Goal: Task Accomplishment & Management: Manage account settings

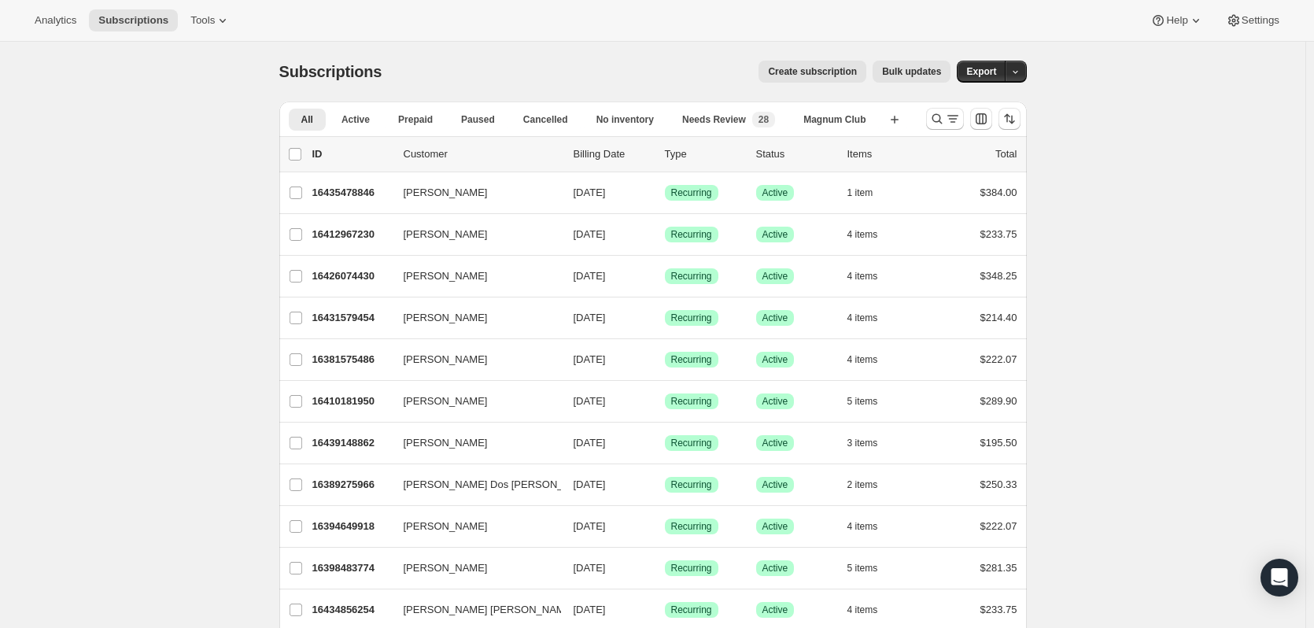
click at [940, 116] on icon "Search and filter results" at bounding box center [937, 119] width 16 height 16
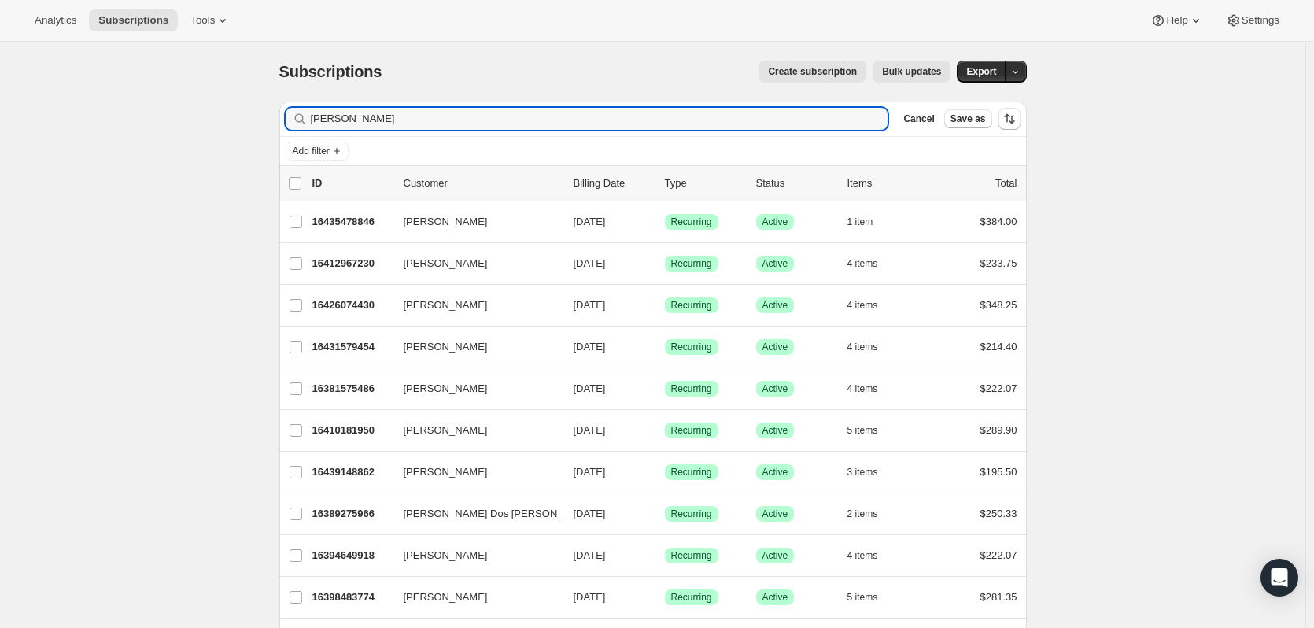
type input "rubio"
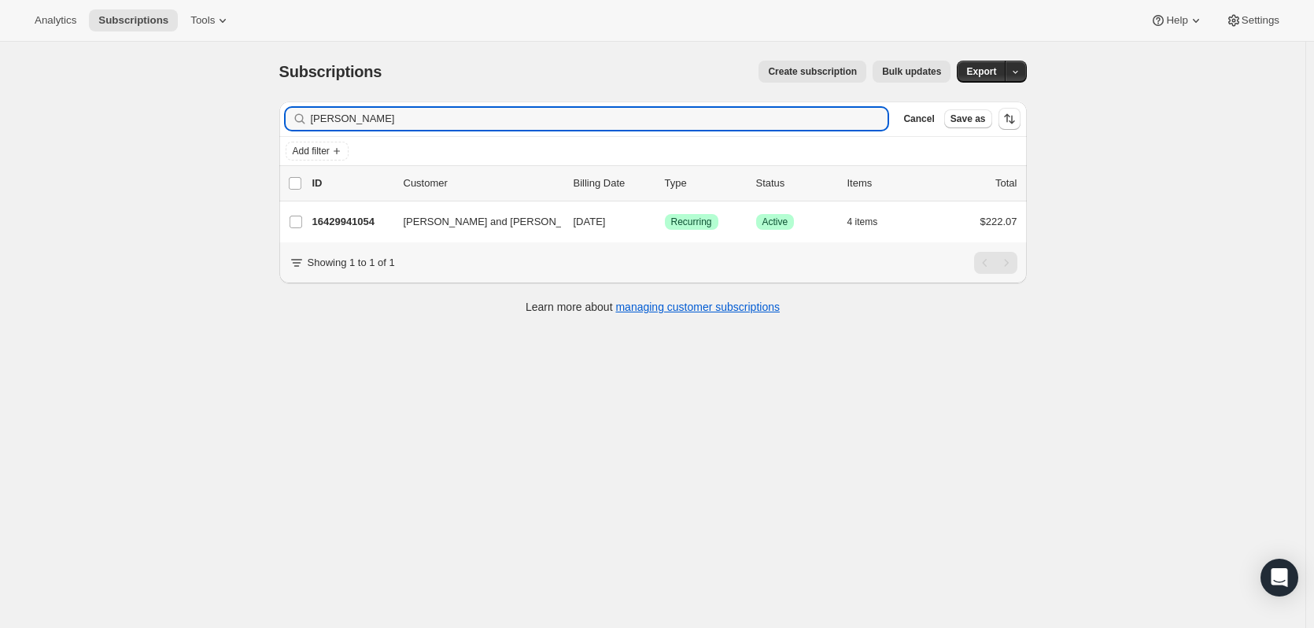
click at [378, 212] on div "16429941054 Dan and Mary Rubio 11/01/2025 Success Recurring Success Active 4 it…" at bounding box center [664, 222] width 705 height 22
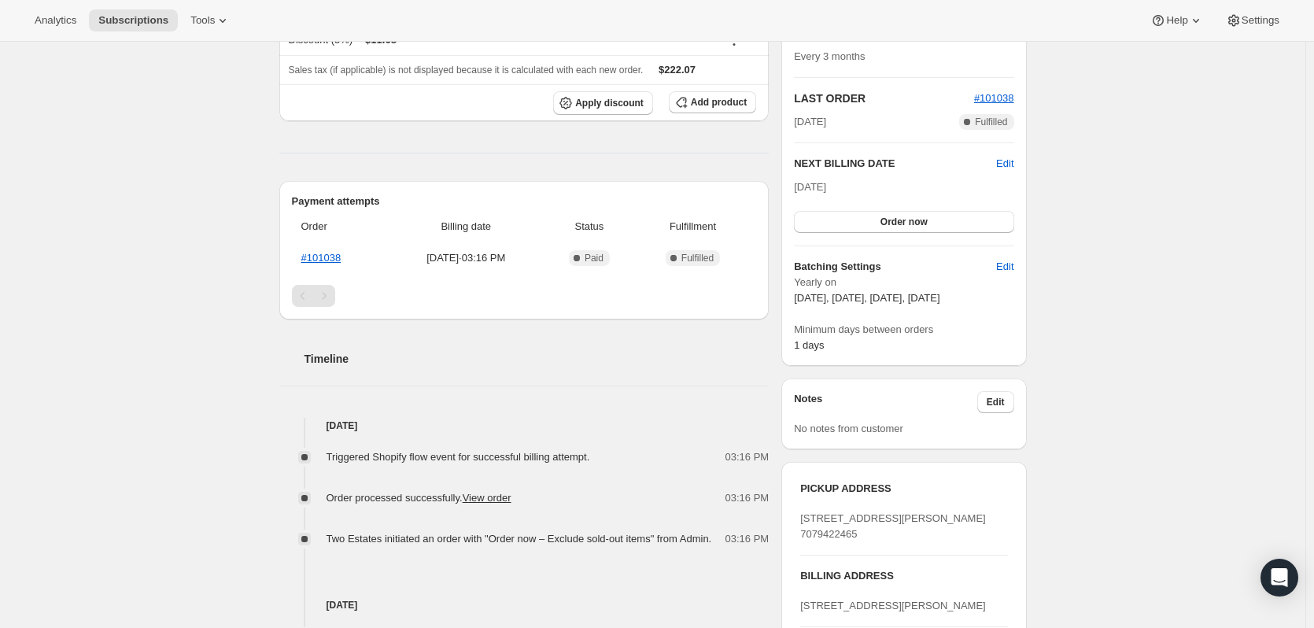
scroll to position [371, 0]
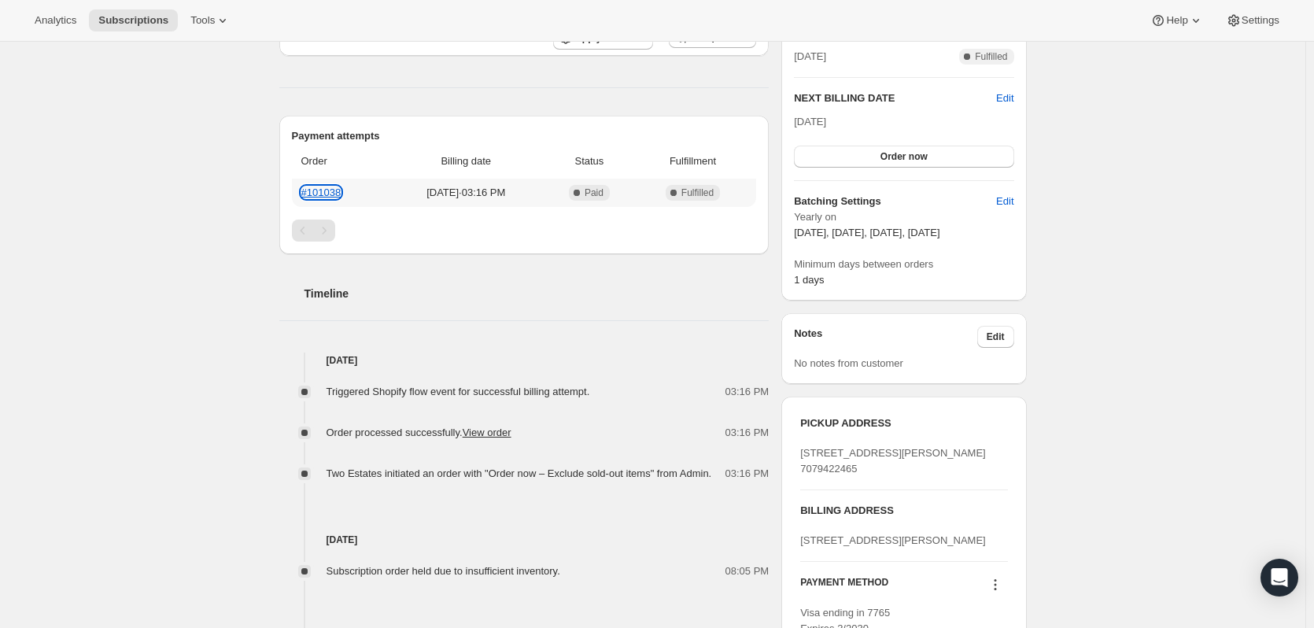
click at [338, 194] on link "#101038" at bounding box center [321, 192] width 40 height 12
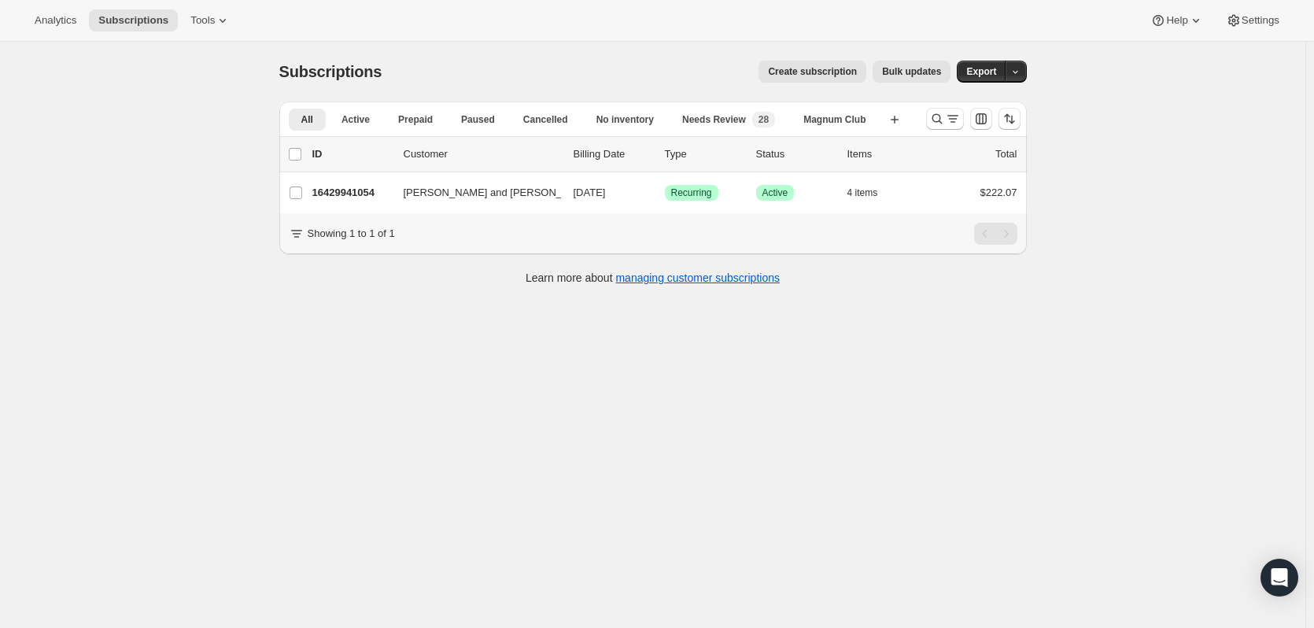
click at [219, 19] on icon at bounding box center [223, 21] width 16 height 16
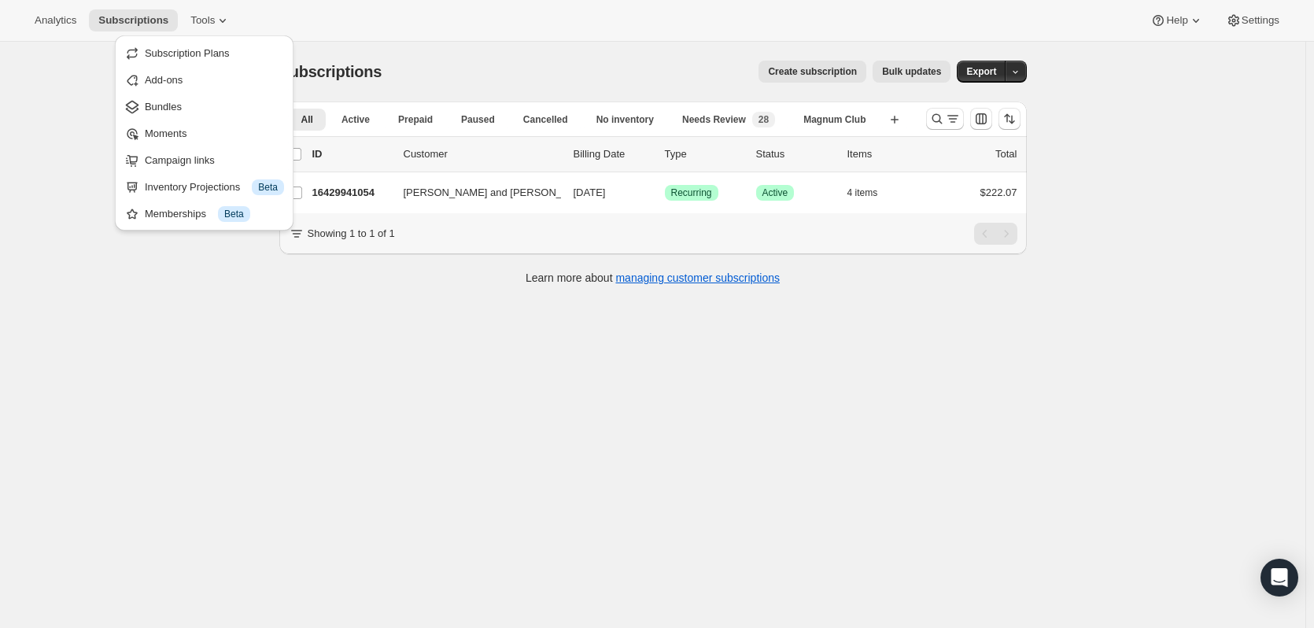
click at [81, 22] on button "Analytics" at bounding box center [55, 20] width 61 height 22
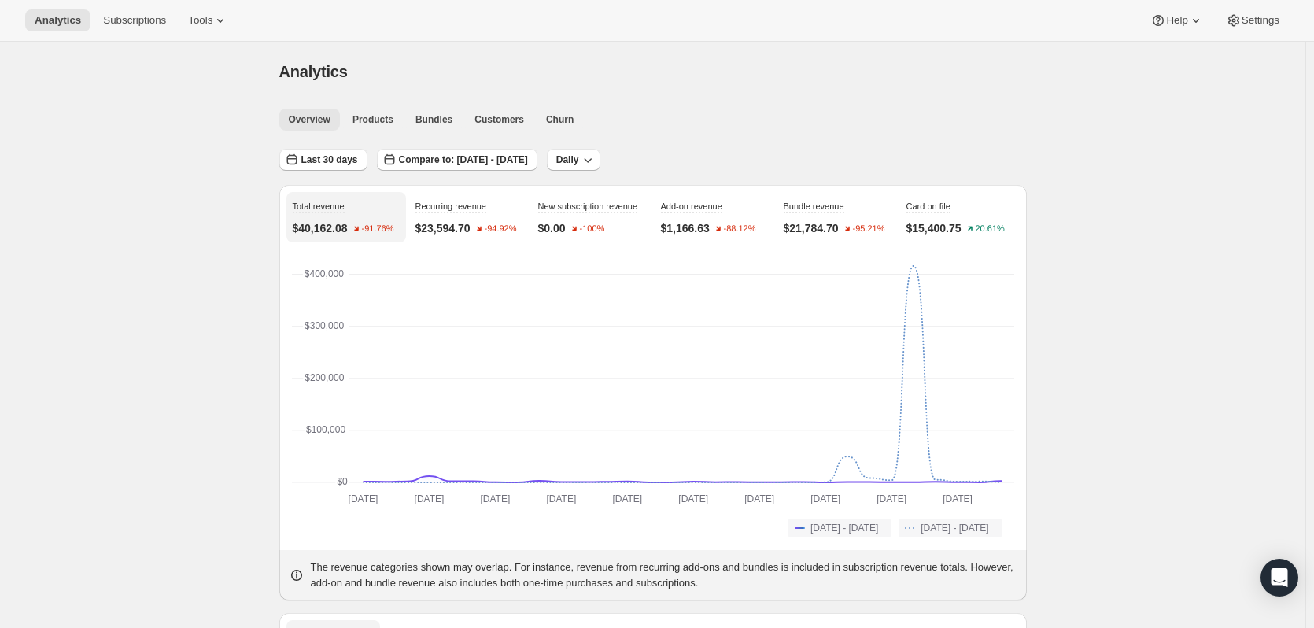
click at [504, 124] on span "Customers" at bounding box center [499, 119] width 50 height 13
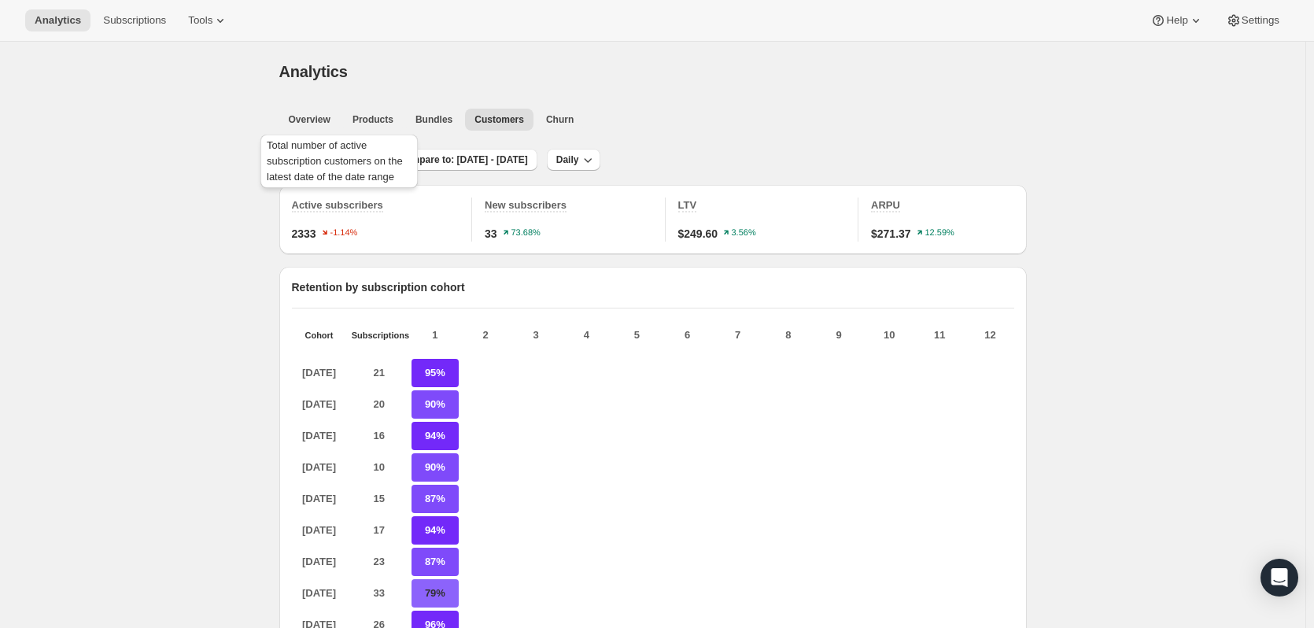
click at [360, 200] on span "Active subscribers" at bounding box center [337, 205] width 91 height 12
click at [368, 208] on span "Active subscribers" at bounding box center [337, 205] width 91 height 12
click at [148, 20] on span "Subscriptions" at bounding box center [134, 20] width 63 height 13
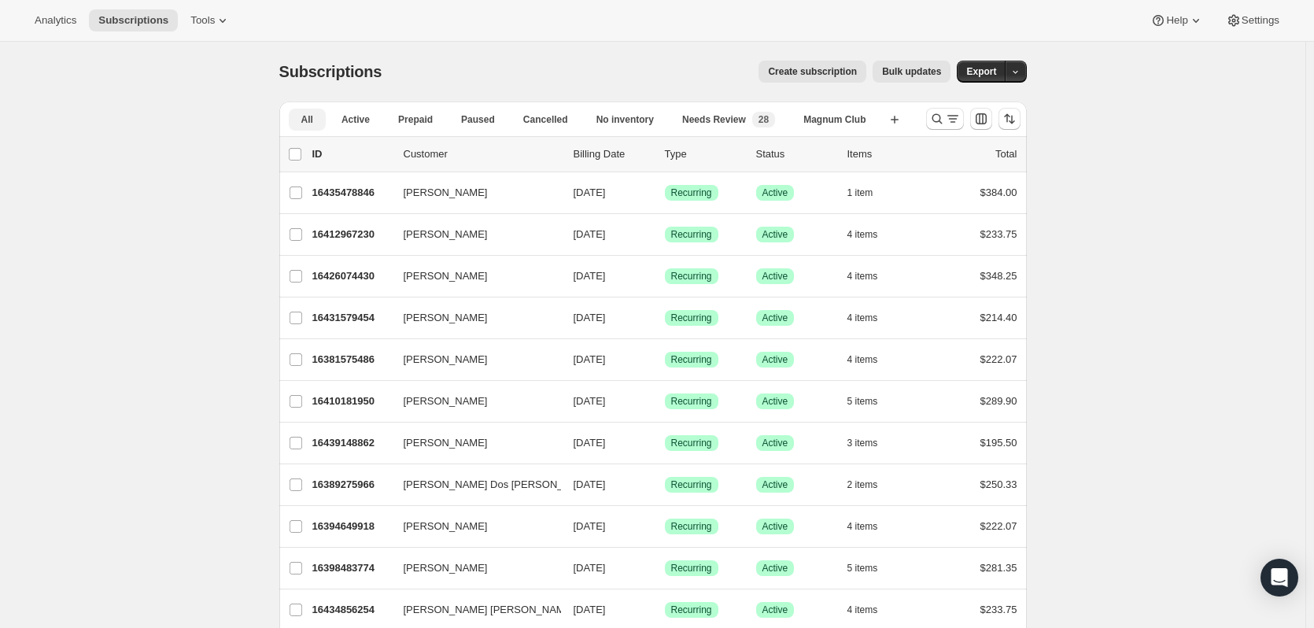
click at [370, 119] on span "Active" at bounding box center [356, 119] width 28 height 13
click at [989, 77] on span "Export" at bounding box center [981, 71] width 30 height 13
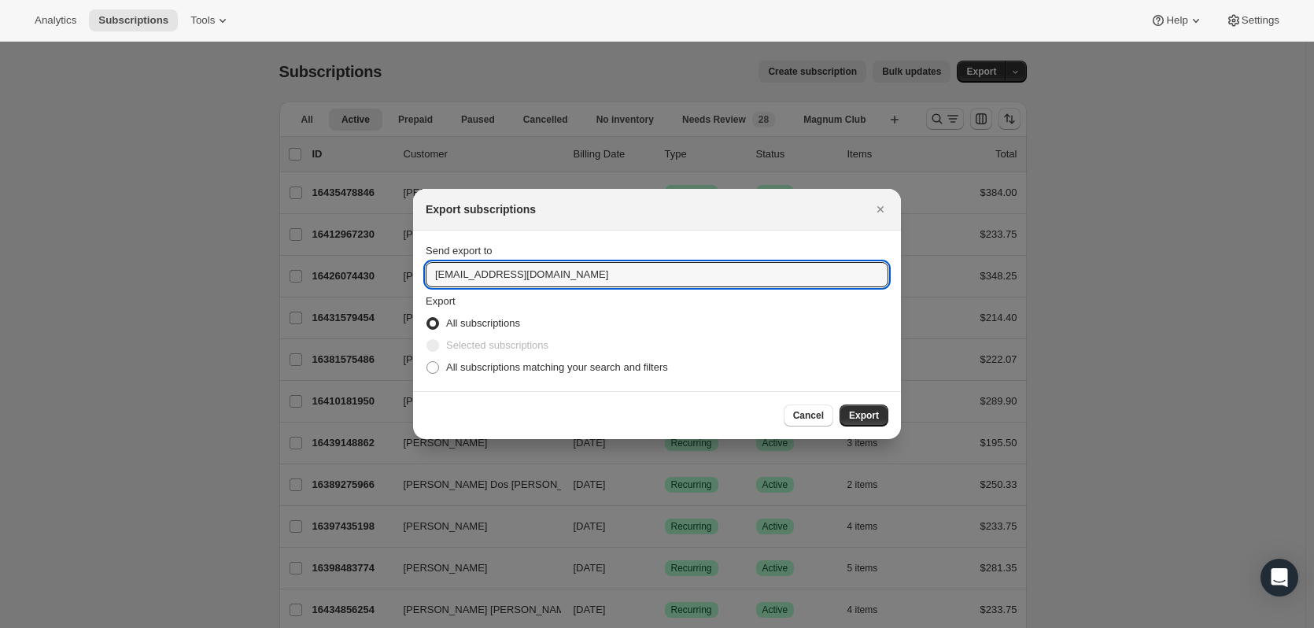
drag, startPoint x: 479, startPoint y: 277, endPoint x: 362, endPoint y: 292, distance: 118.2
type input "[EMAIL_ADDRESS][DOMAIN_NAME]"
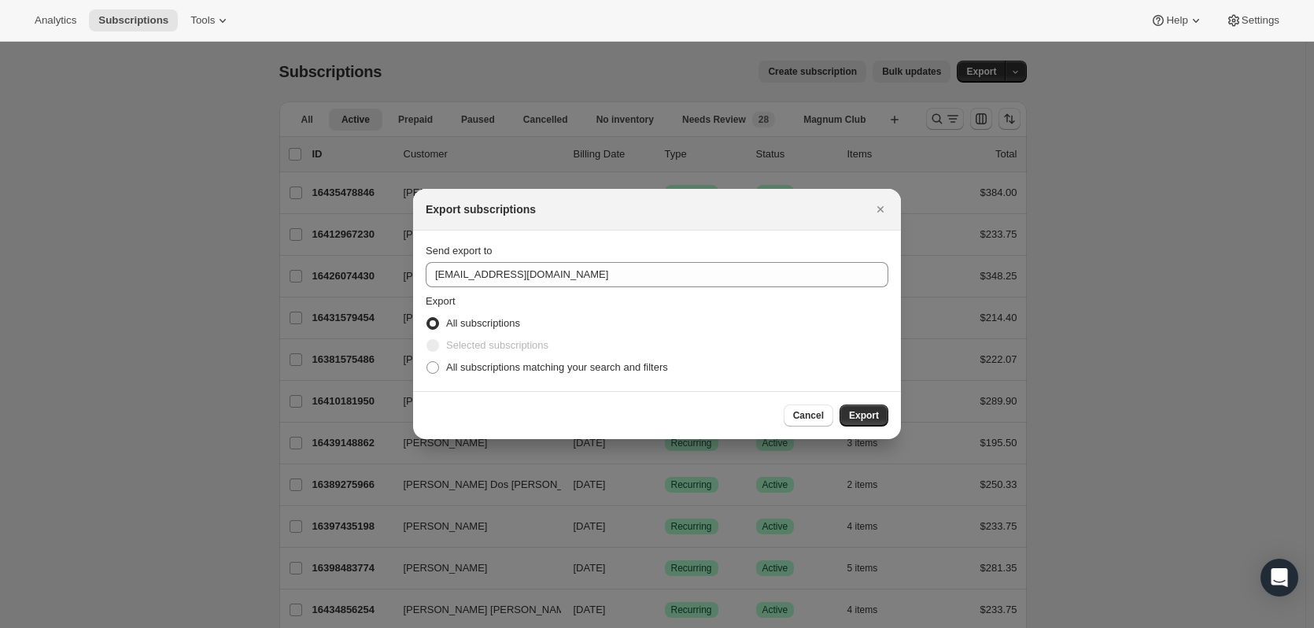
click at [851, 422] on button "Export" at bounding box center [864, 415] width 49 height 22
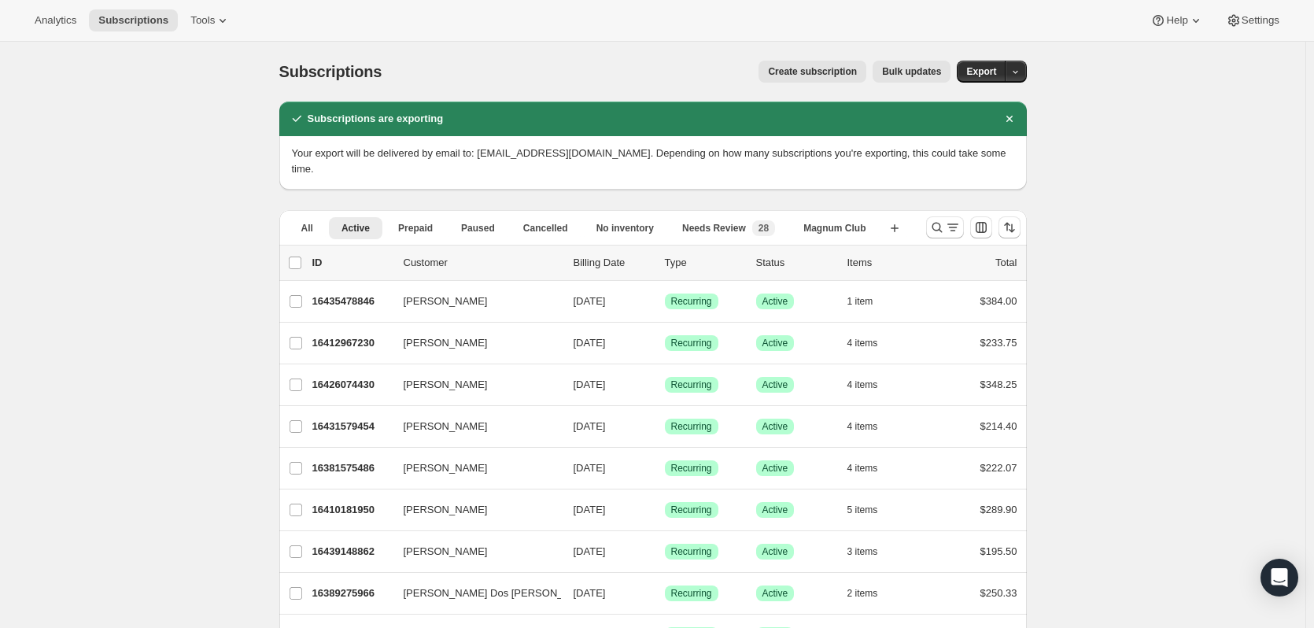
click at [898, 224] on icon "button" at bounding box center [895, 228] width 8 height 8
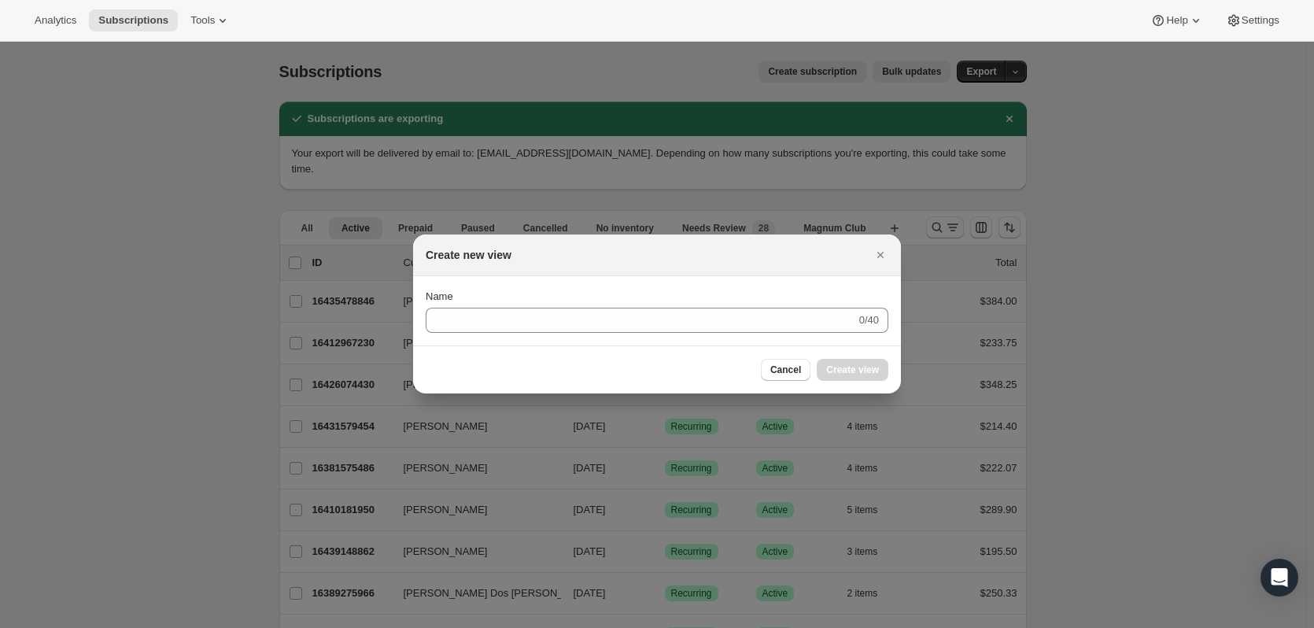
click at [878, 253] on icon "Close" at bounding box center [880, 255] width 6 height 6
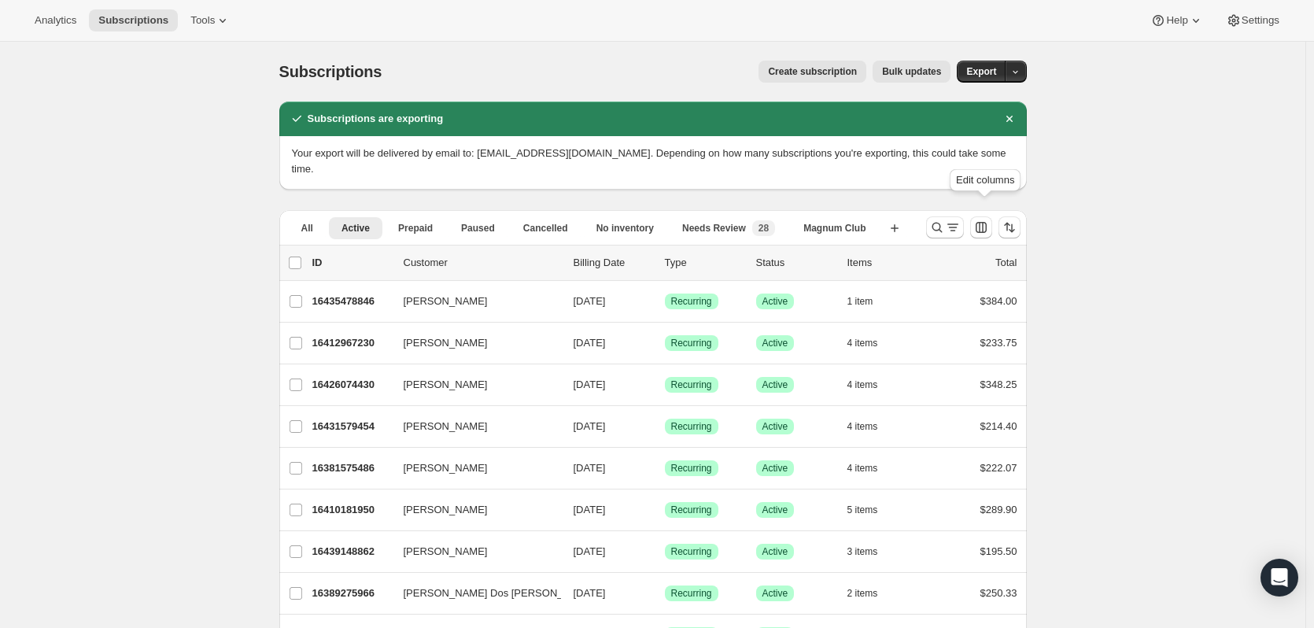
click at [992, 218] on button "Customize table column order and visibility" at bounding box center [981, 227] width 22 height 22
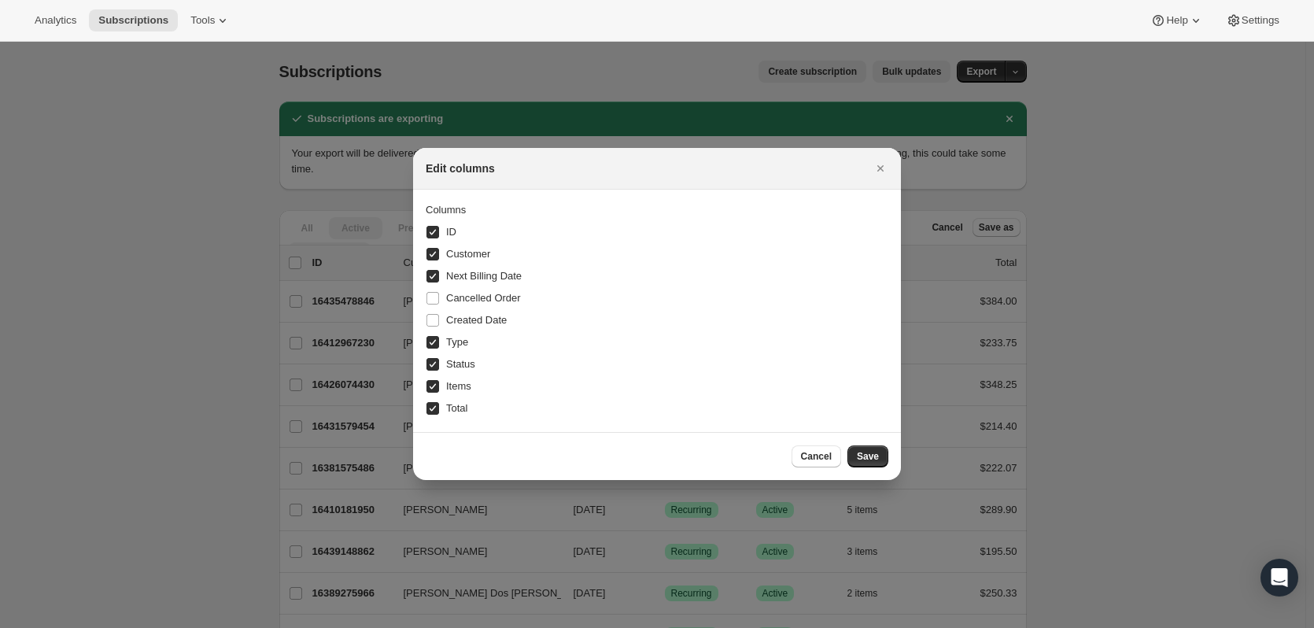
click at [888, 172] on button "Close" at bounding box center [880, 168] width 22 height 22
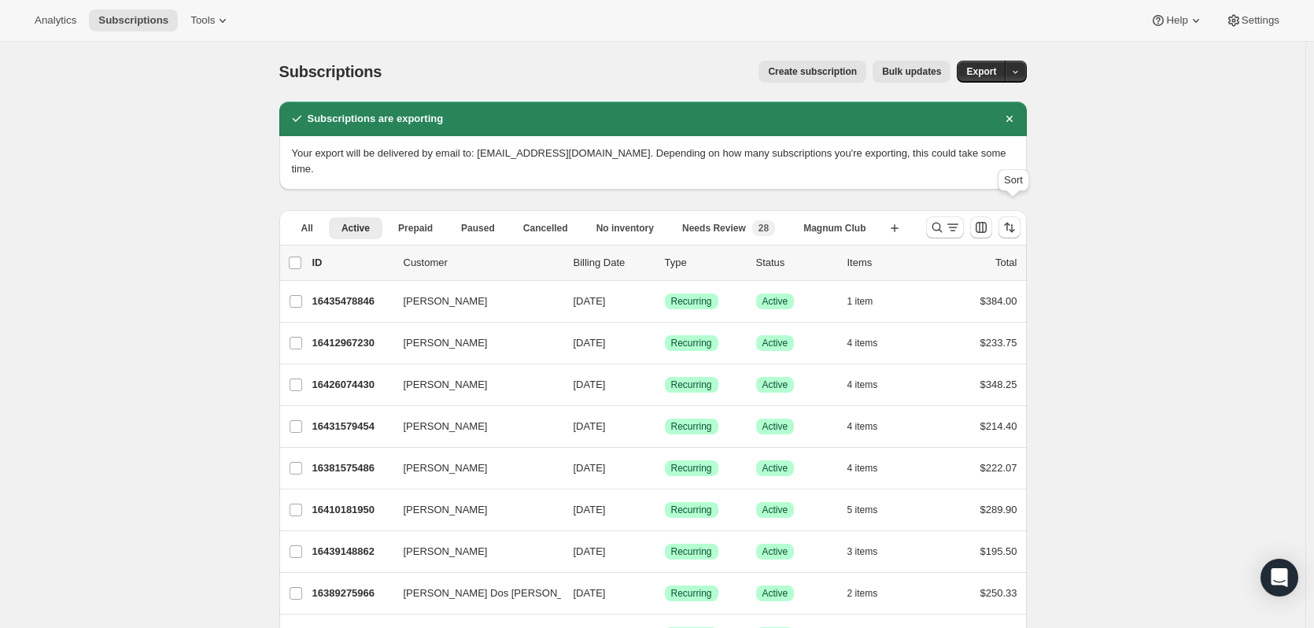
click at [1009, 220] on icon "Sort the results" at bounding box center [1010, 228] width 16 height 16
click at [1010, 220] on icon "Sort the results" at bounding box center [1010, 228] width 16 height 16
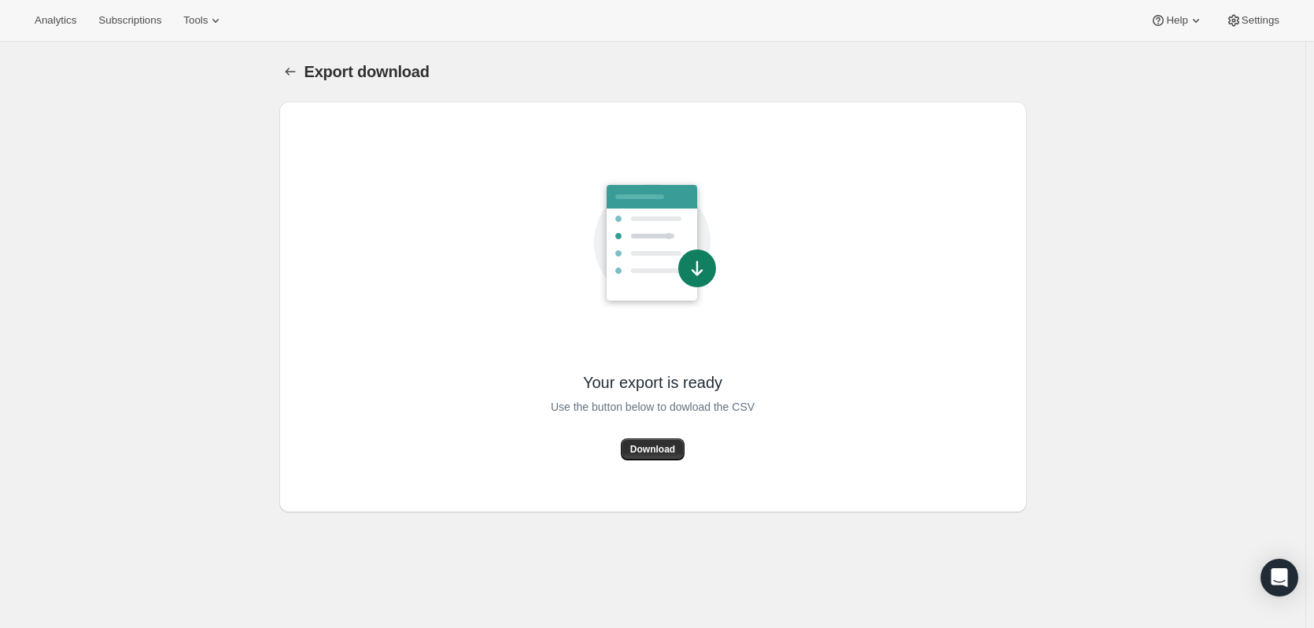
click at [664, 456] on button "Download" at bounding box center [653, 449] width 64 height 22
